Goal: Communication & Community: Ask a question

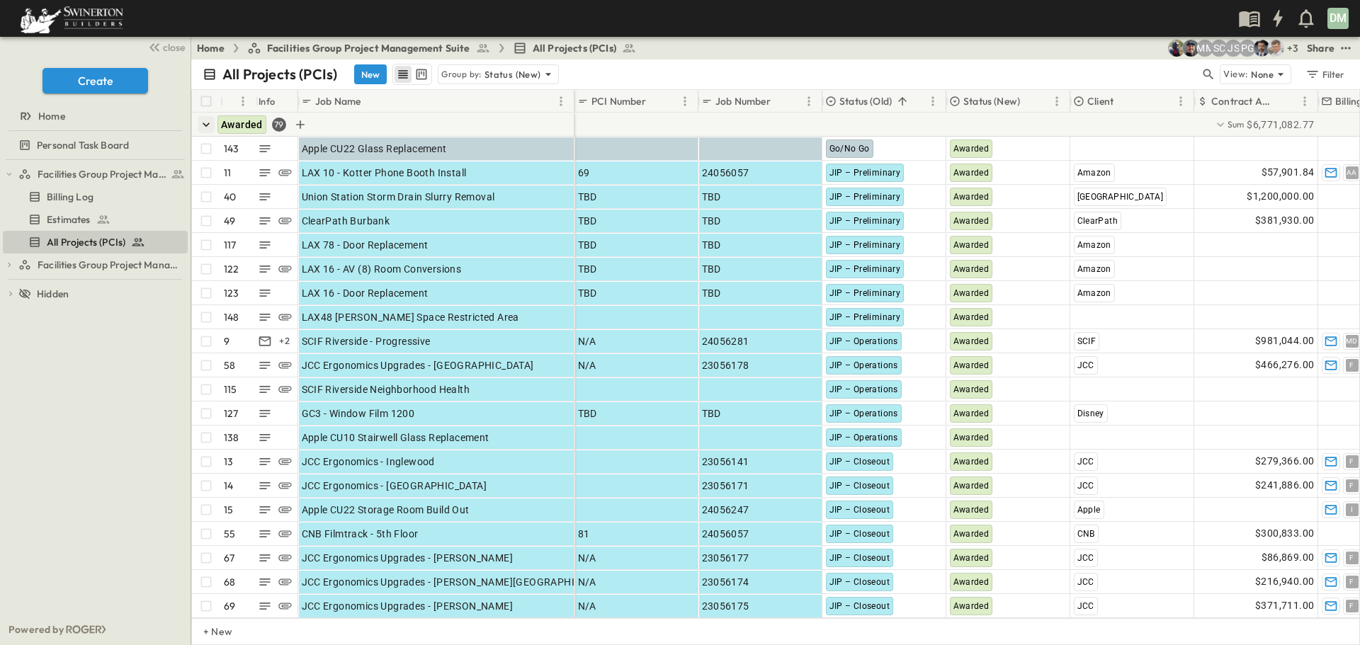
click at [203, 123] on icon "button" at bounding box center [206, 125] width 7 height 4
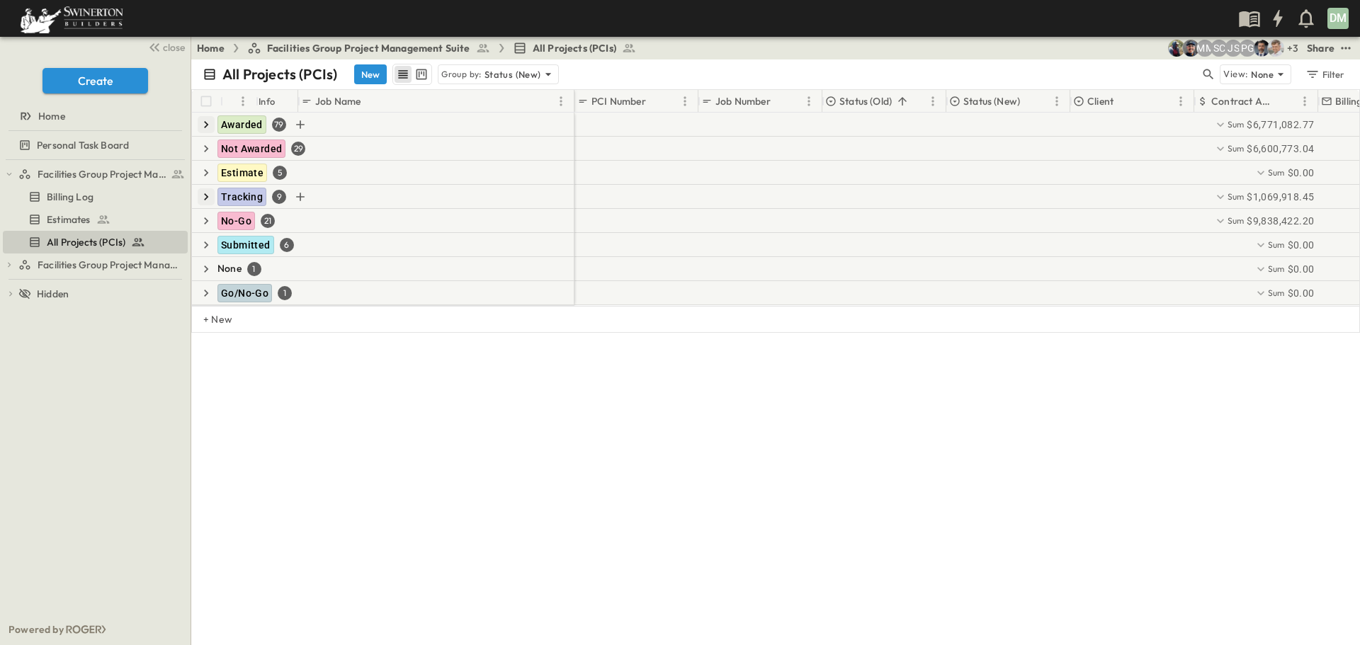
click at [200, 193] on icon "button" at bounding box center [206, 197] width 14 height 14
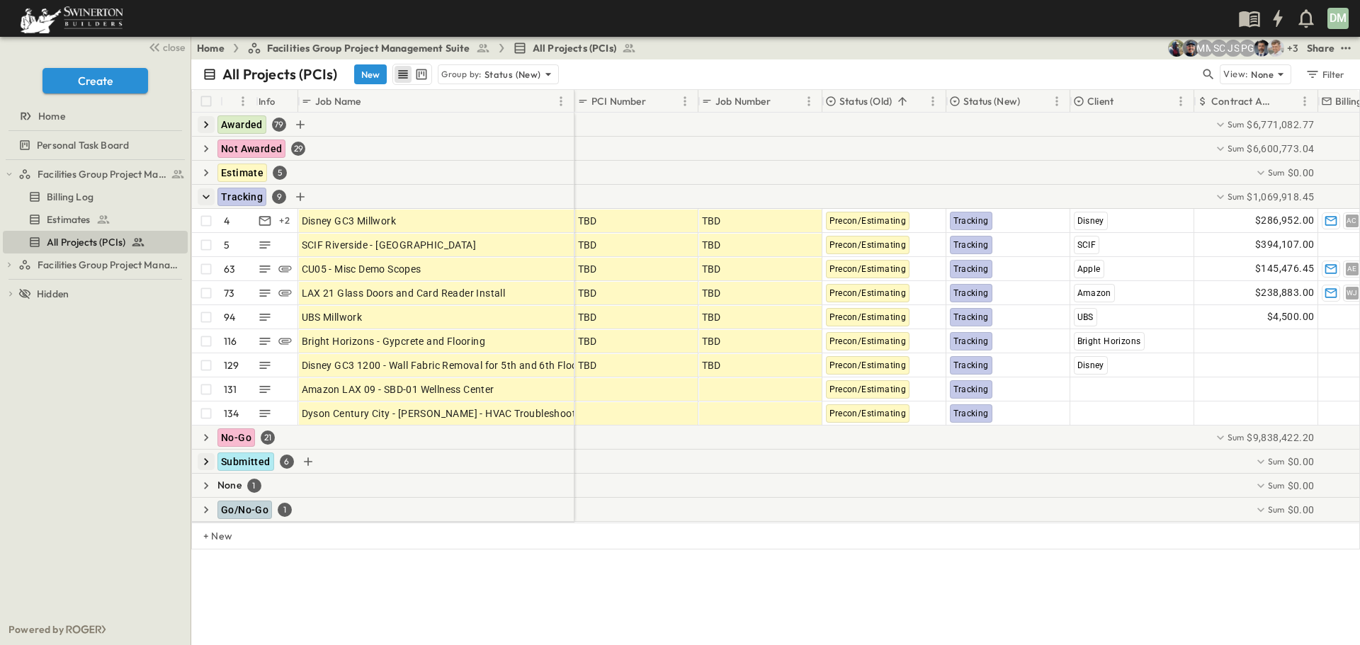
click at [205, 461] on icon "button" at bounding box center [206, 462] width 14 height 14
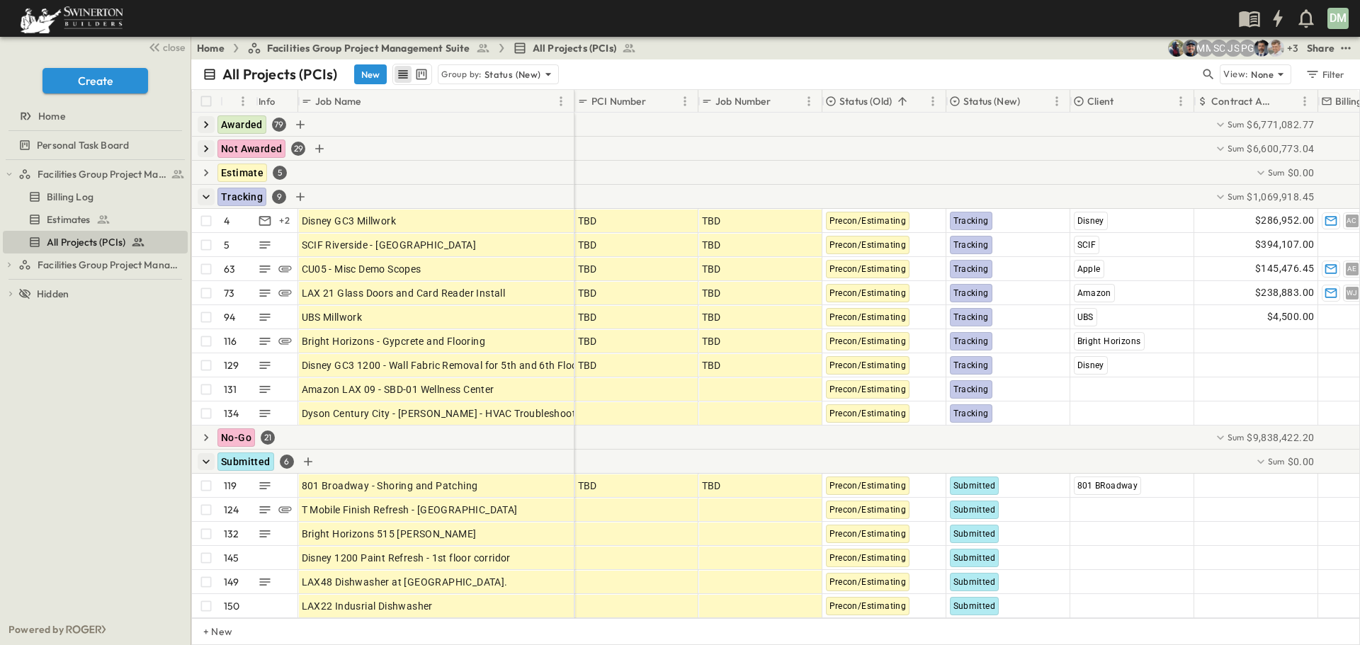
click at [206, 148] on icon "button" at bounding box center [206, 149] width 14 height 14
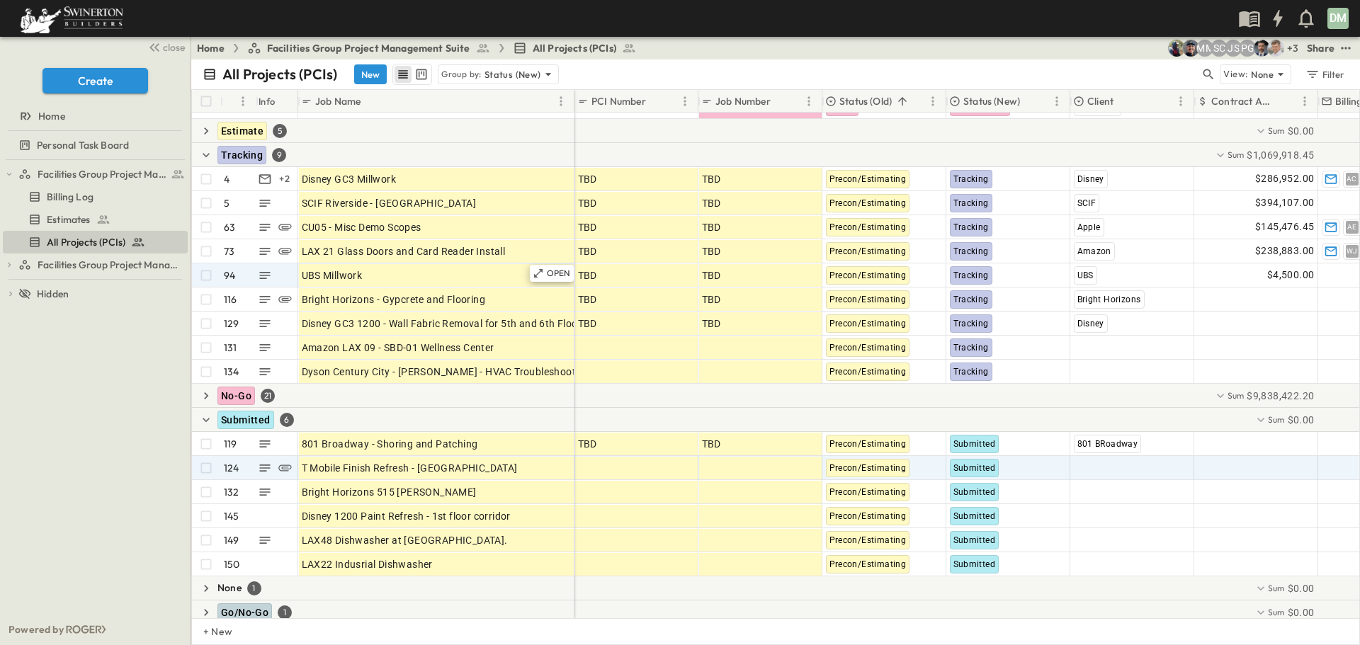
scroll to position [758, 0]
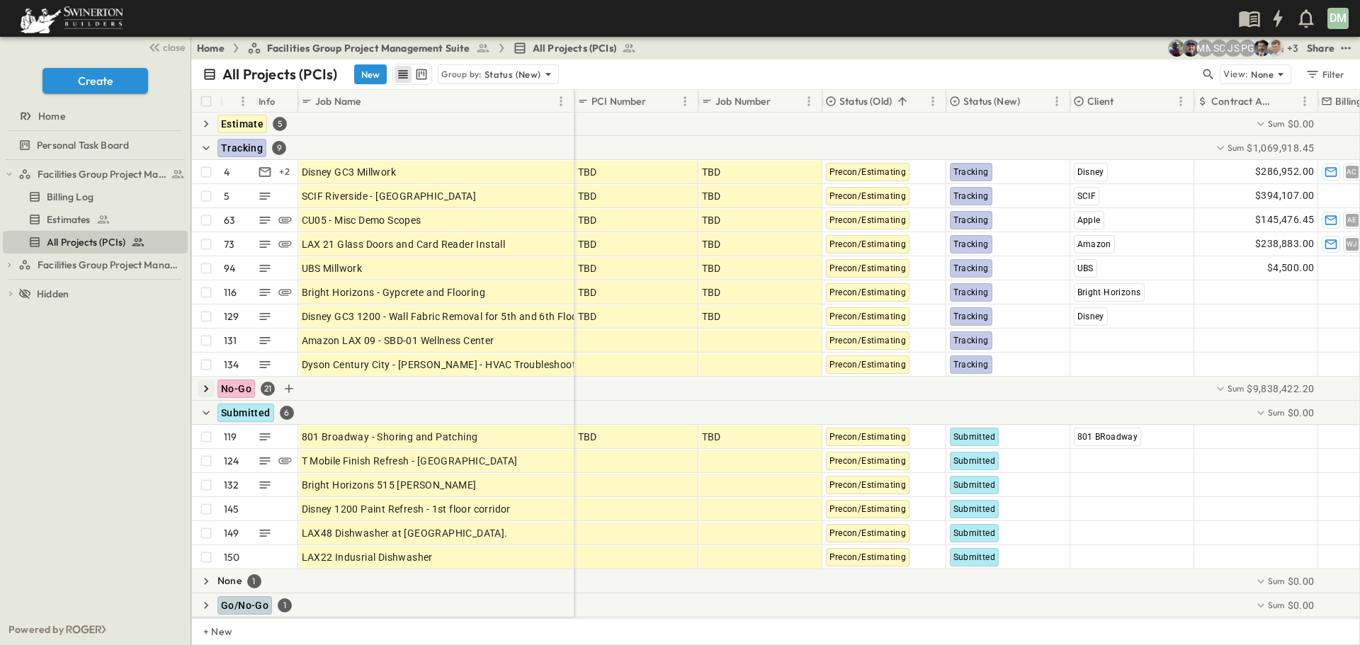
click at [206, 385] on icon "button" at bounding box center [206, 388] width 4 height 7
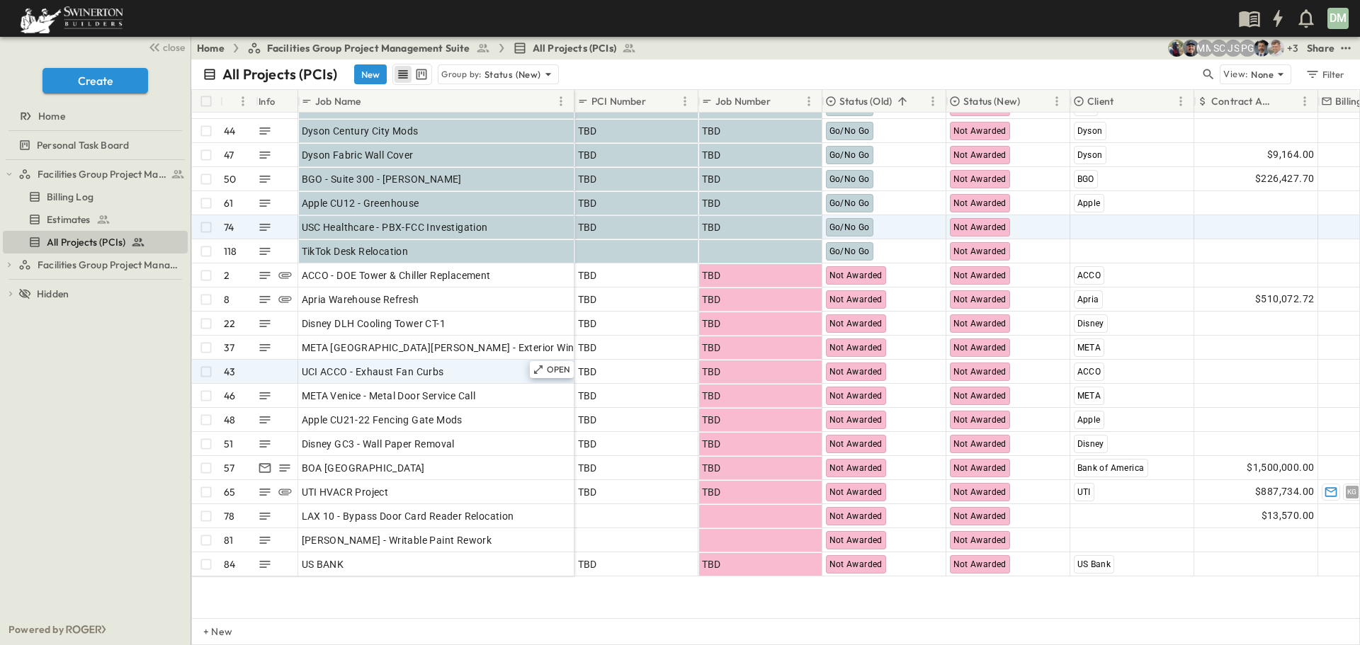
scroll to position [0, 0]
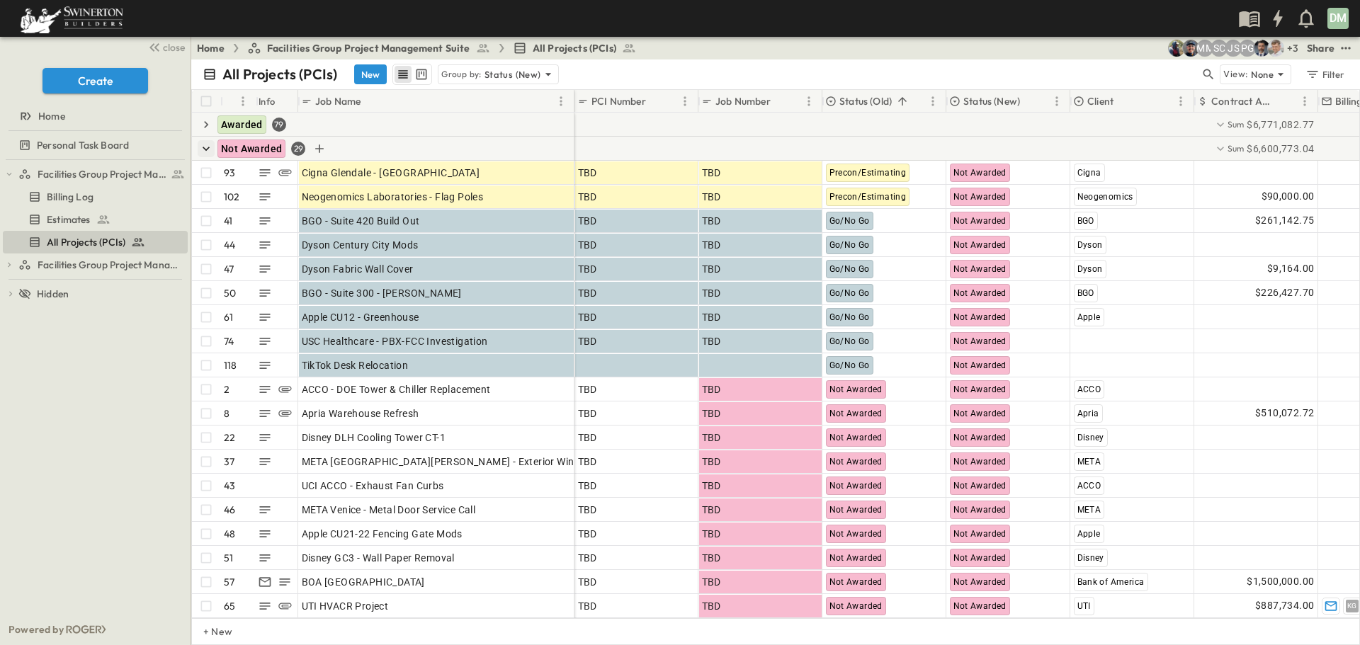
click at [208, 150] on icon "button" at bounding box center [206, 149] width 14 height 14
